Goal: Task Accomplishment & Management: Use online tool/utility

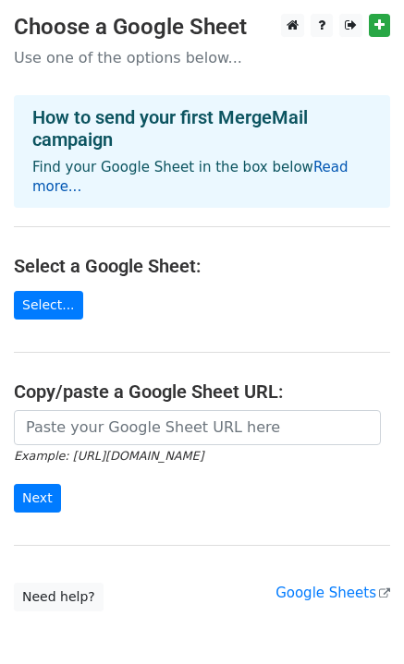
click at [295, 163] on link "Read more..." at bounding box center [190, 177] width 316 height 36
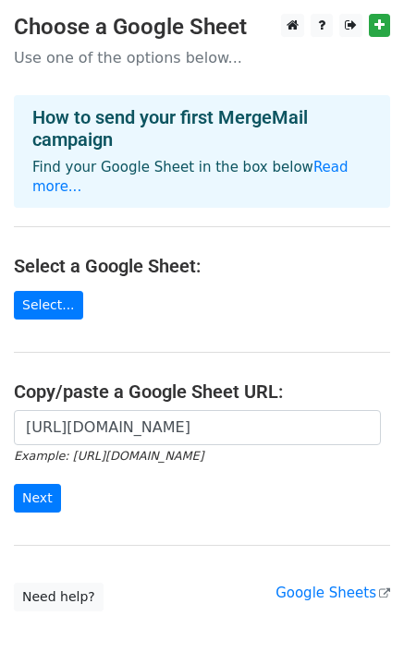
scroll to position [0, 406]
type input "https://docs.google.com/spreadsheets/d/1qtlCDpcYkwvxFifefMZhgKtNYECywGoBD-_gIDO…"
click at [38, 484] on input "Next" at bounding box center [37, 498] width 47 height 29
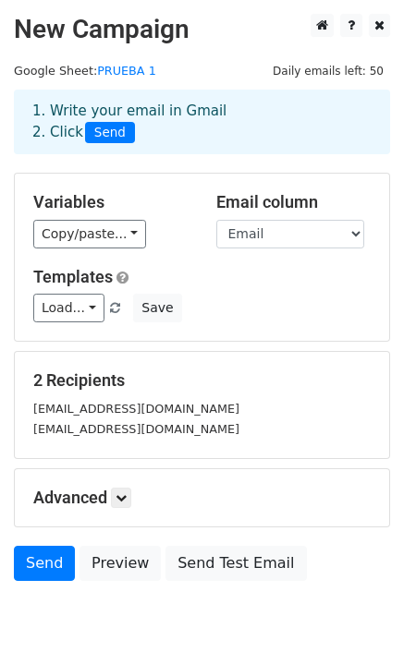
click at [236, 321] on div "Load... No templates saved Save" at bounding box center [201, 308] width 365 height 29
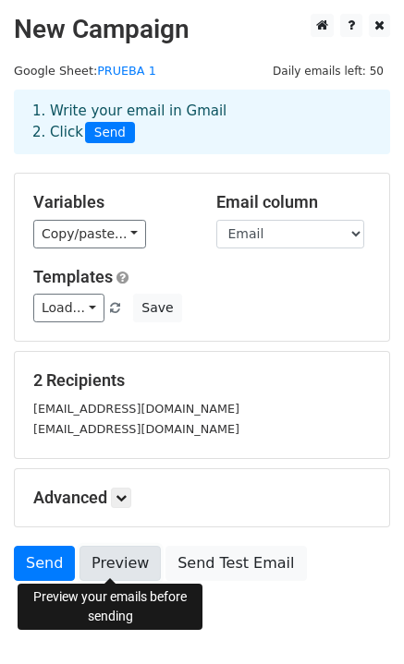
click at [115, 566] on link "Preview" at bounding box center [119, 563] width 81 height 35
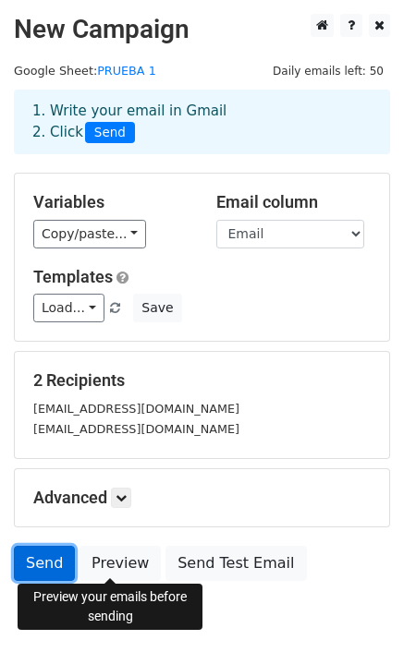
click at [58, 553] on link "Send" at bounding box center [44, 563] width 61 height 35
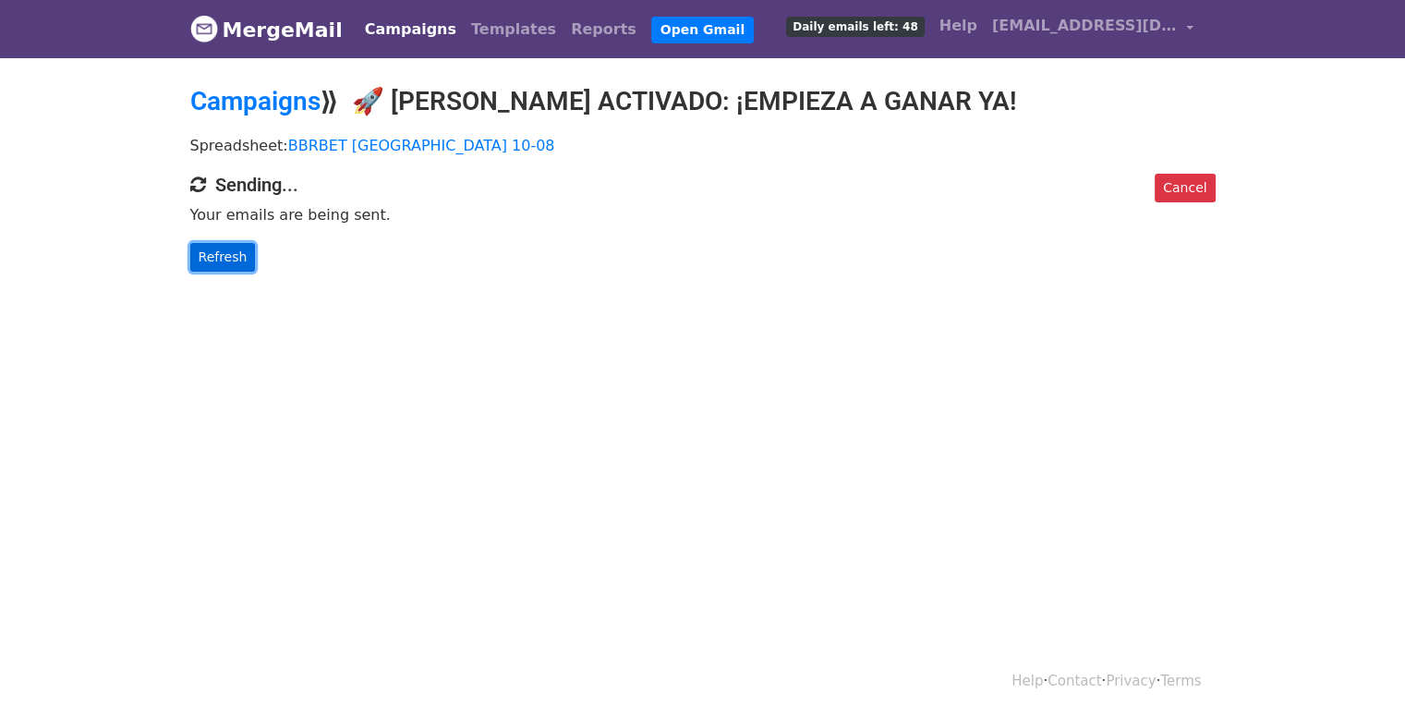
click at [203, 256] on link "Refresh" at bounding box center [223, 257] width 66 height 29
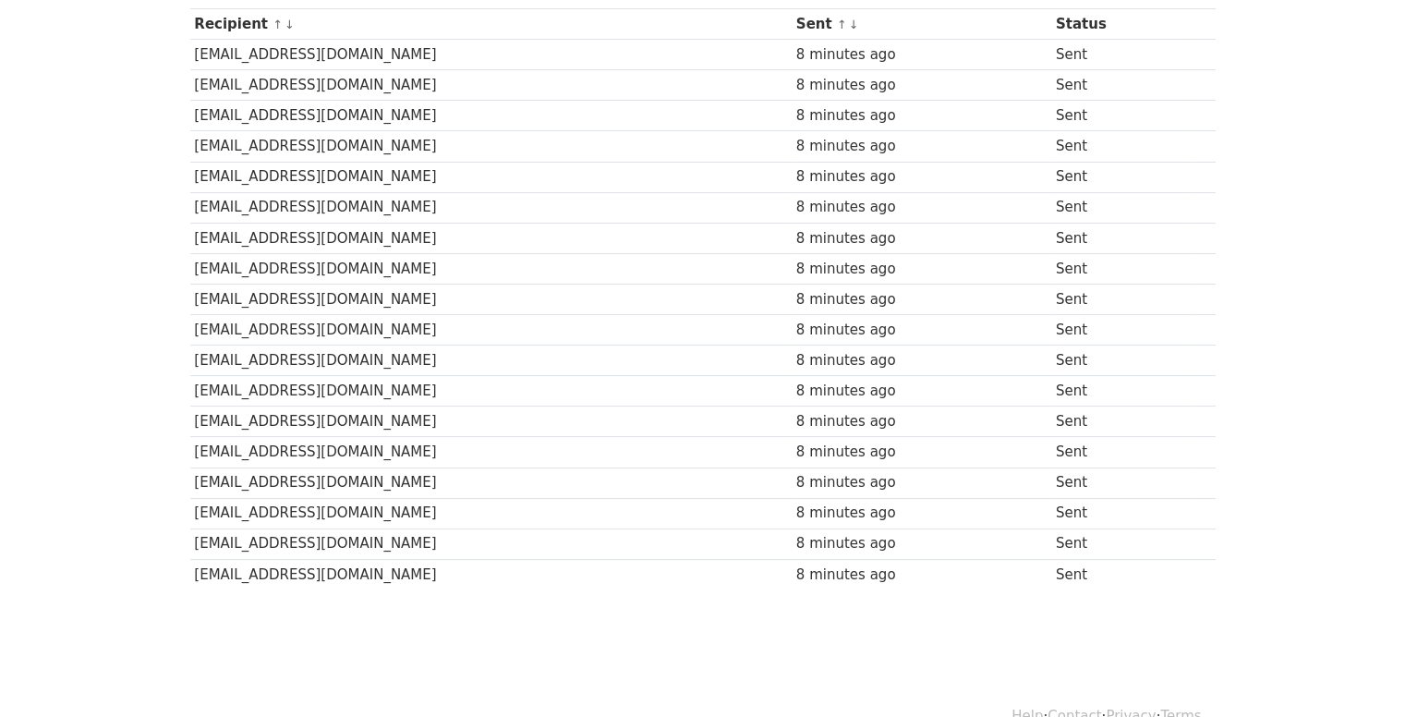
scroll to position [300, 0]
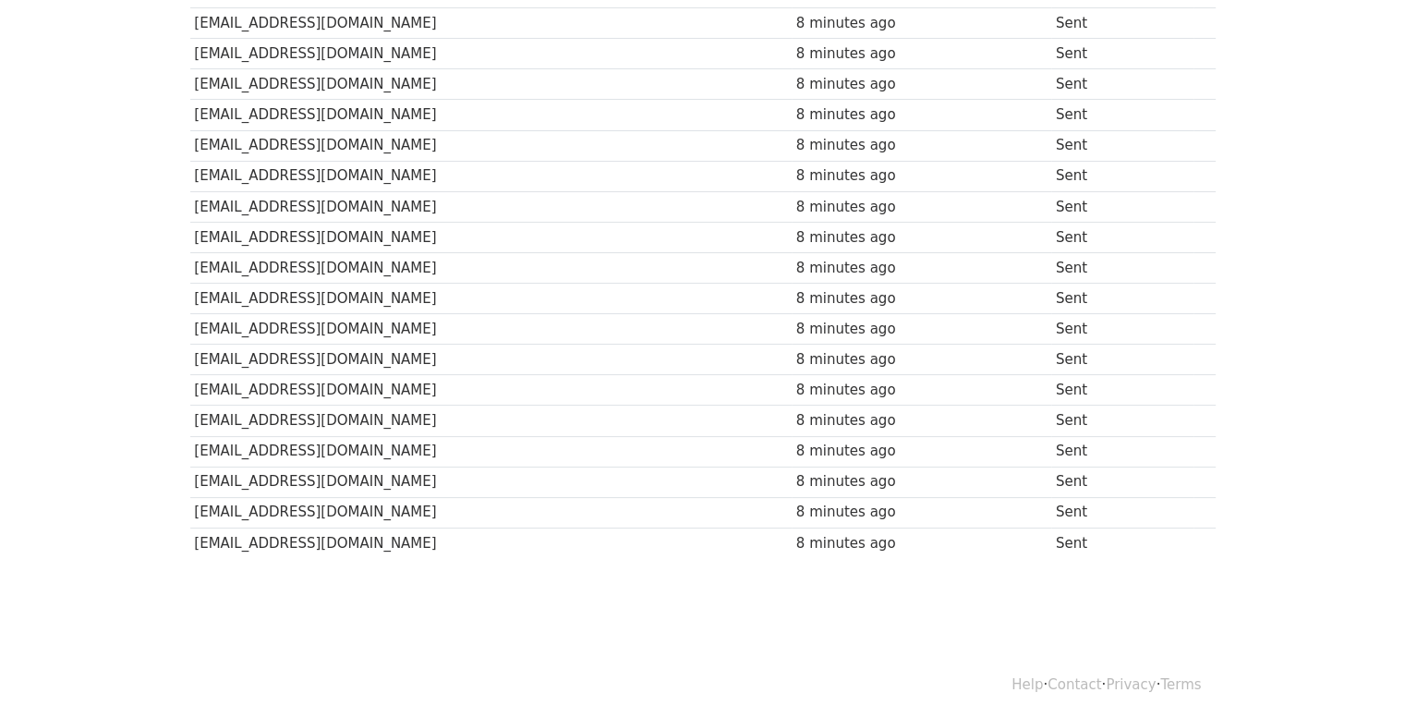
click at [1171, 291] on td "Sent" at bounding box center [1122, 299] width 142 height 30
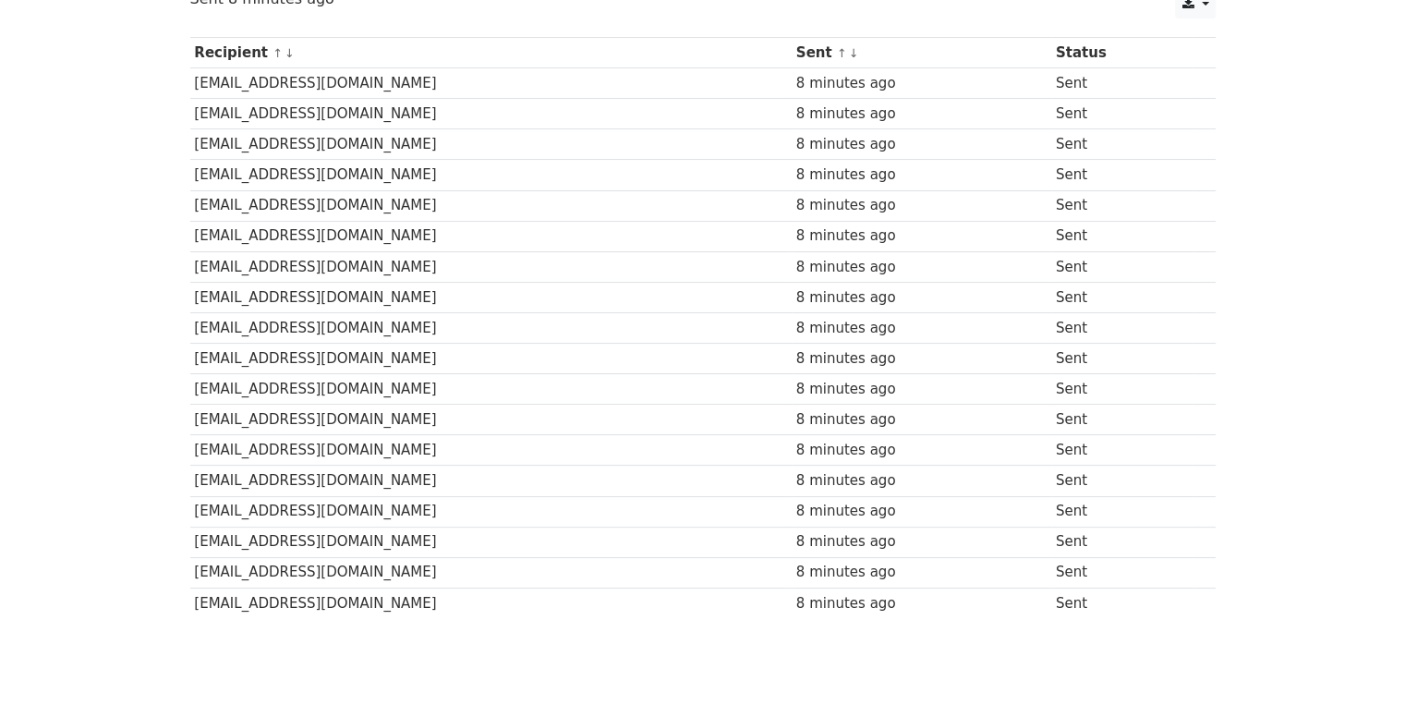
scroll to position [208, 0]
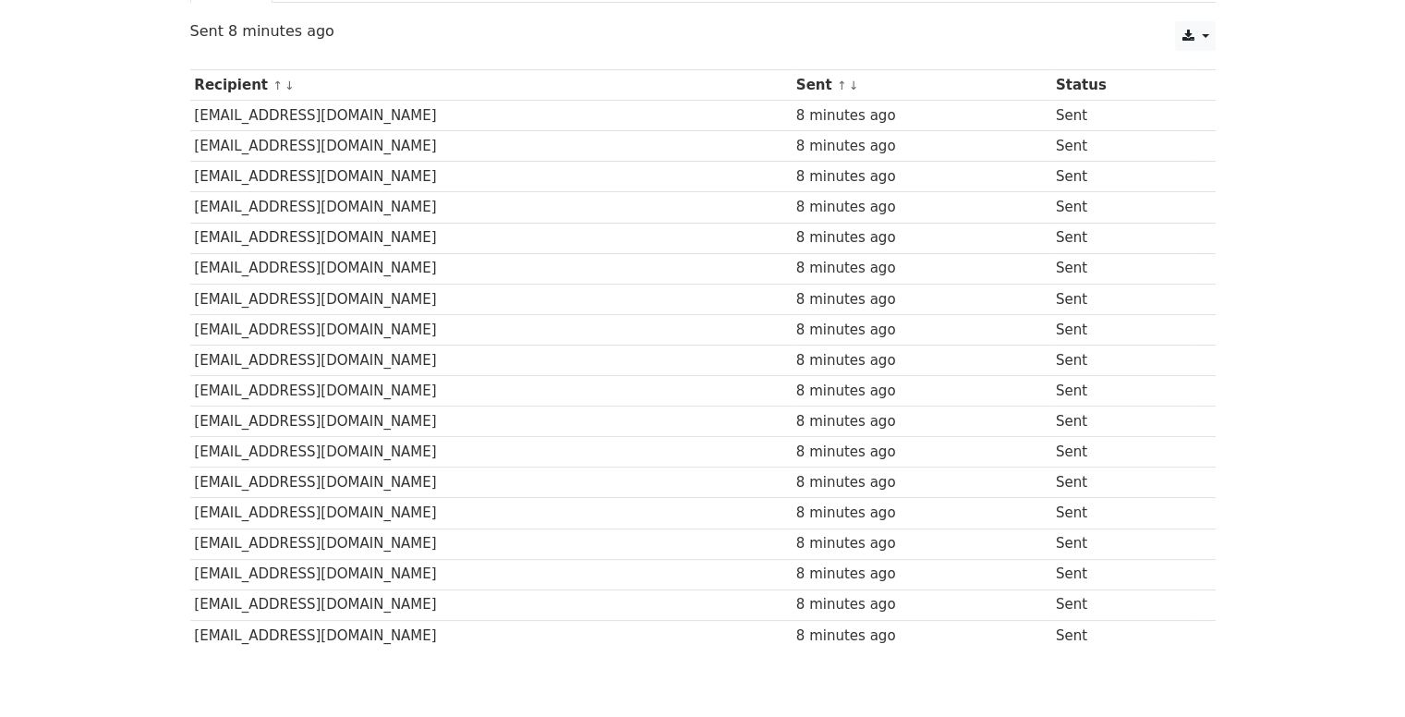
click at [465, 333] on td "jeras98@icloud.com" at bounding box center [490, 329] width 601 height 30
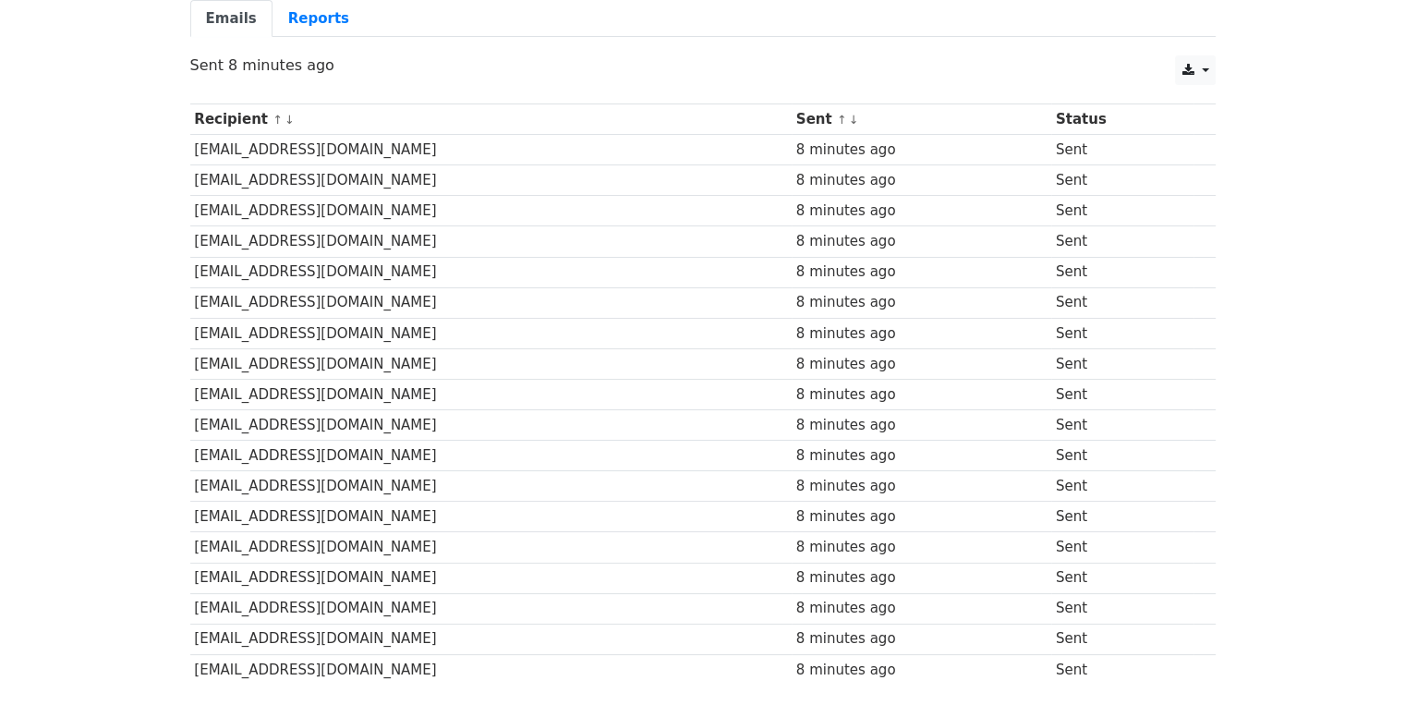
scroll to position [23, 0]
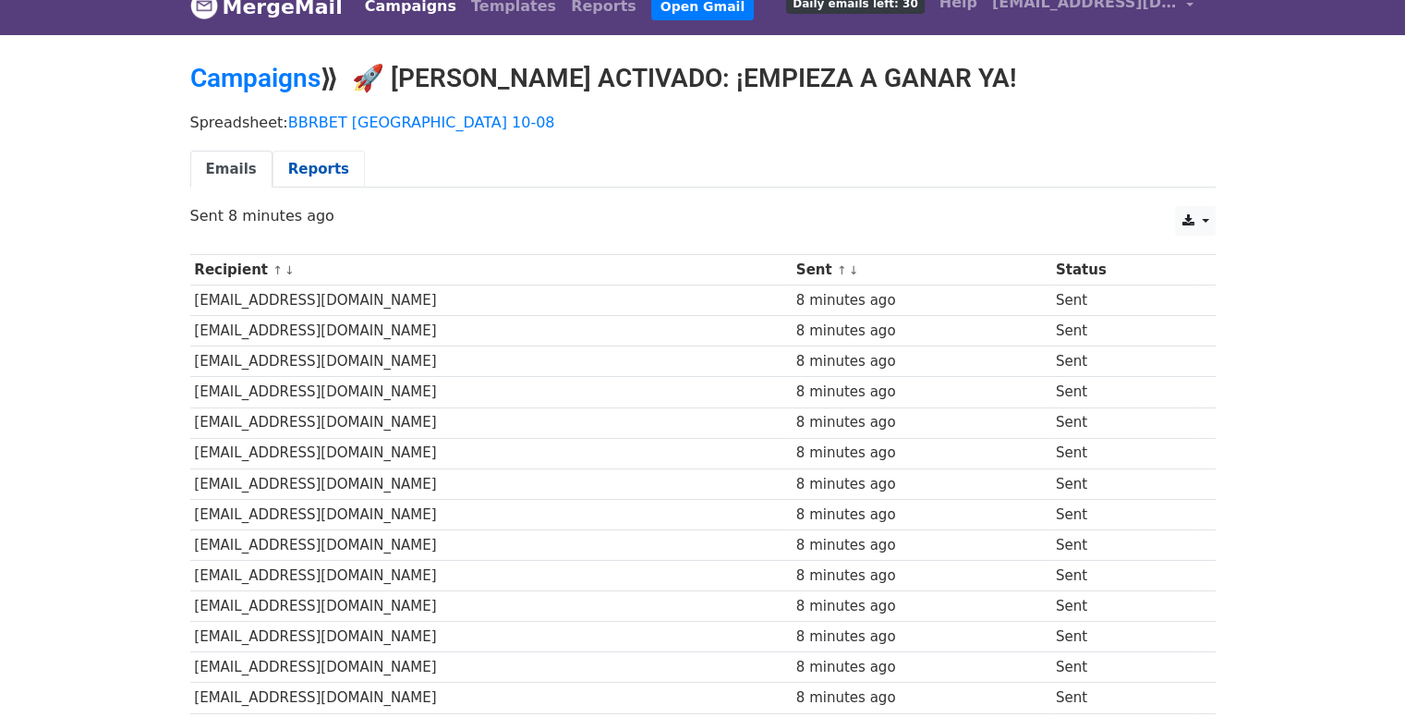
click at [300, 175] on link "Reports" at bounding box center [318, 170] width 92 height 38
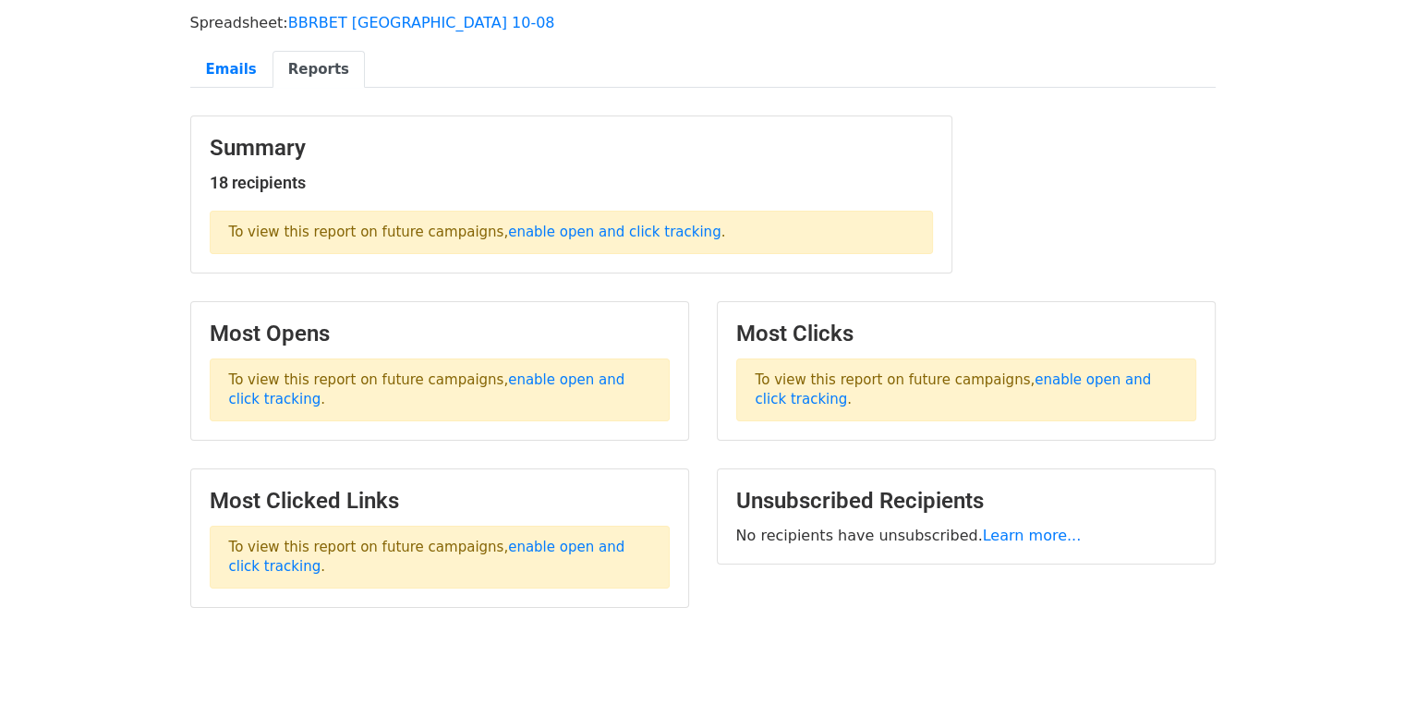
scroll to position [178, 0]
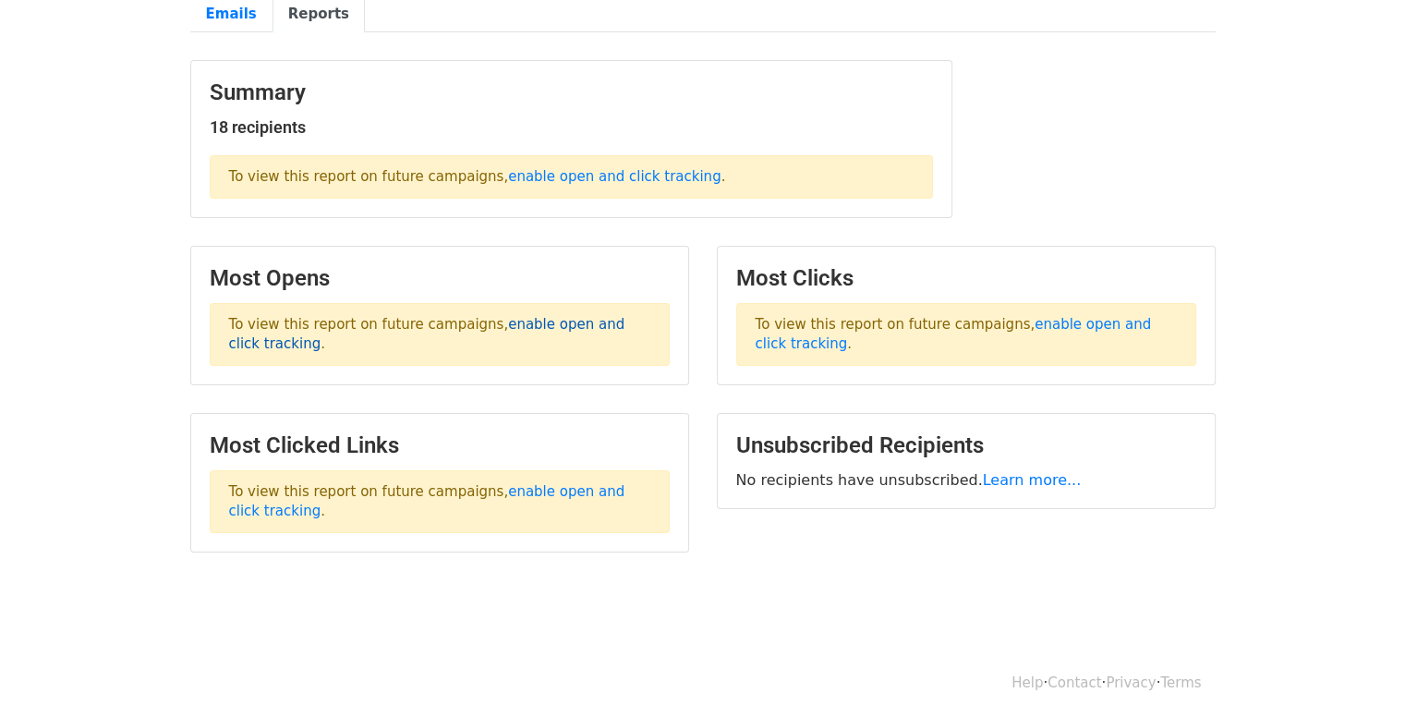
click at [565, 316] on link "enable open and click tracking" at bounding box center [427, 334] width 396 height 36
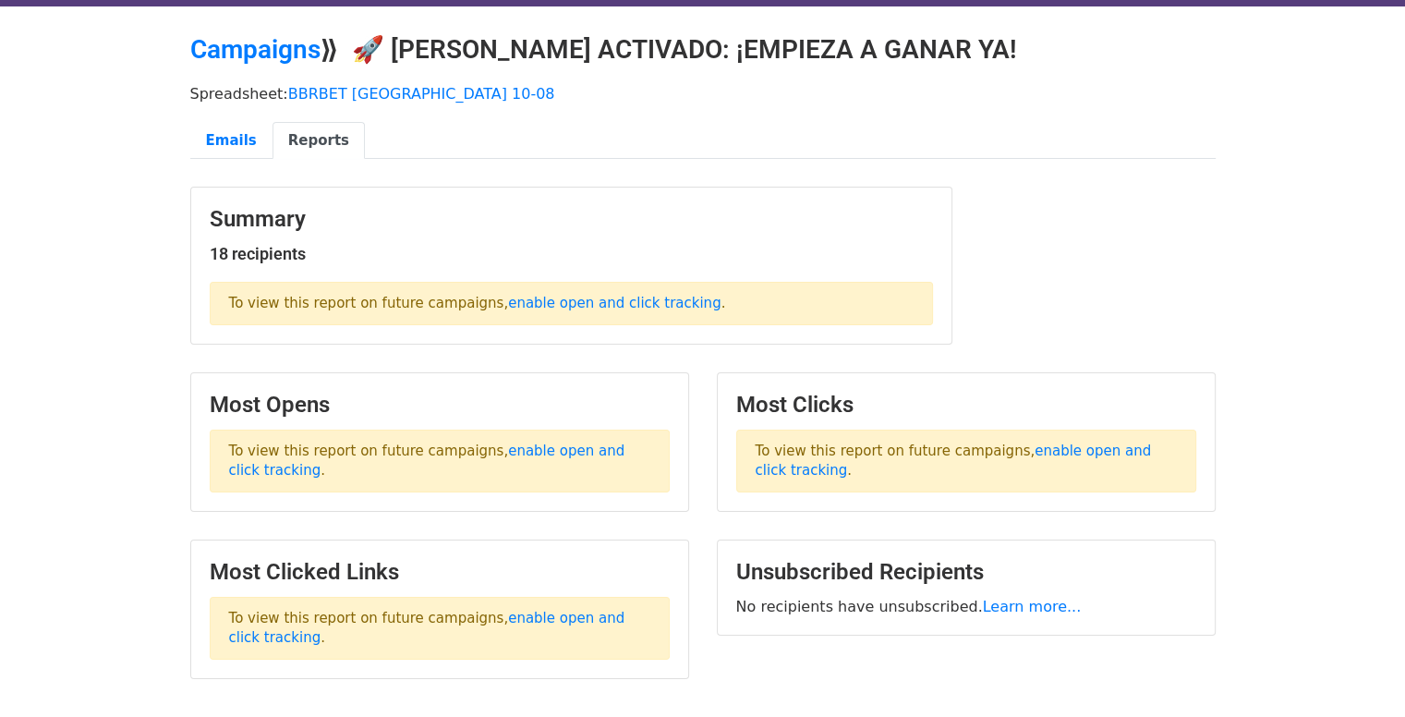
scroll to position [0, 0]
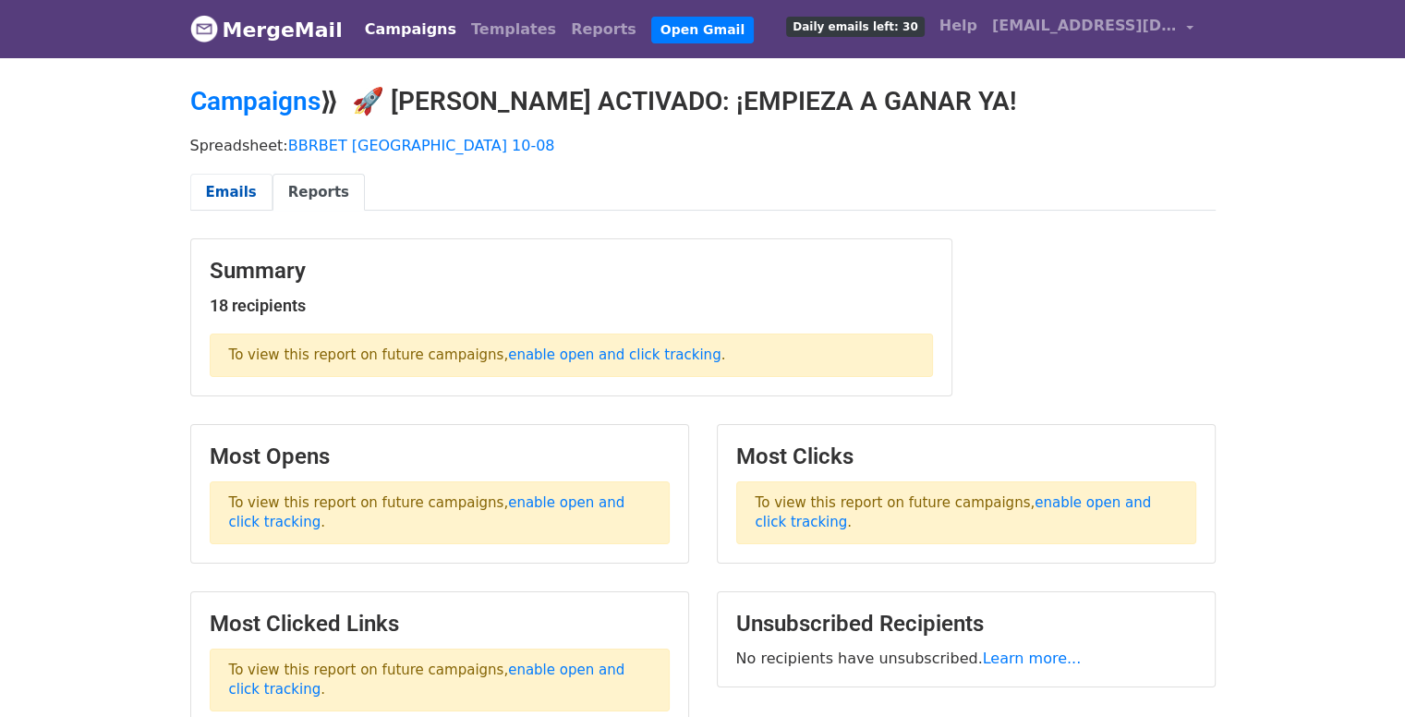
click at [218, 178] on link "Emails" at bounding box center [231, 193] width 82 height 38
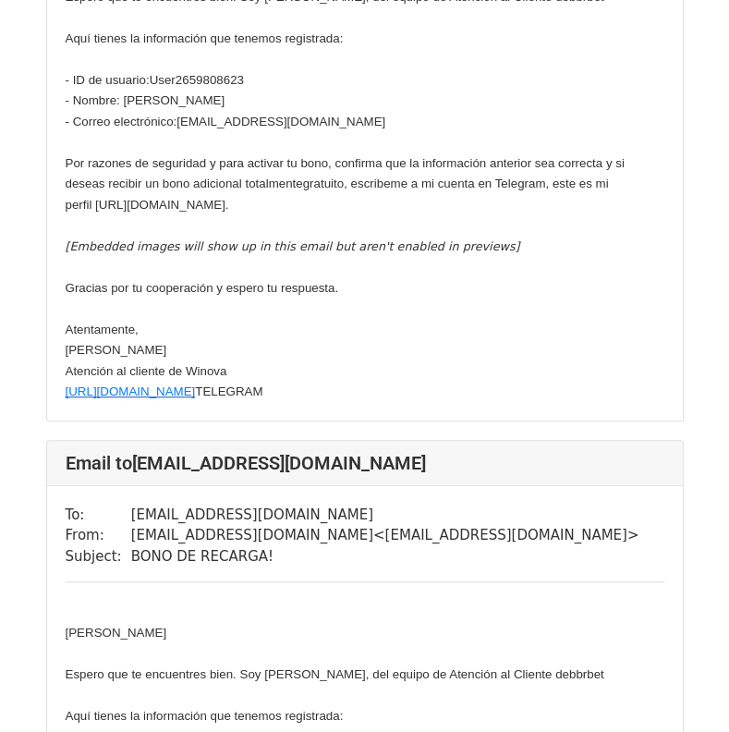
click at [561, 431] on div "Email to [EMAIL_ADDRESS][DOMAIN_NAME] To: [EMAIL_ADDRESS][DOMAIN_NAME] From: [E…" at bounding box center [364, 440] width 665 height 1354
